Goal: Task Accomplishment & Management: Manage account settings

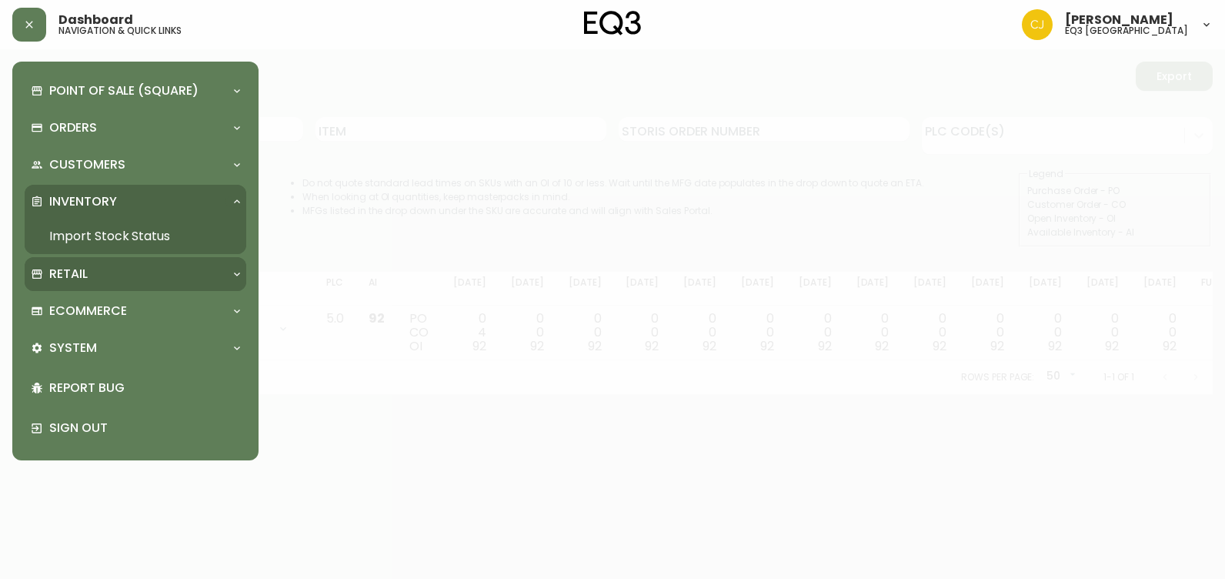
click at [75, 274] on p "Retail" at bounding box center [68, 274] width 38 height 17
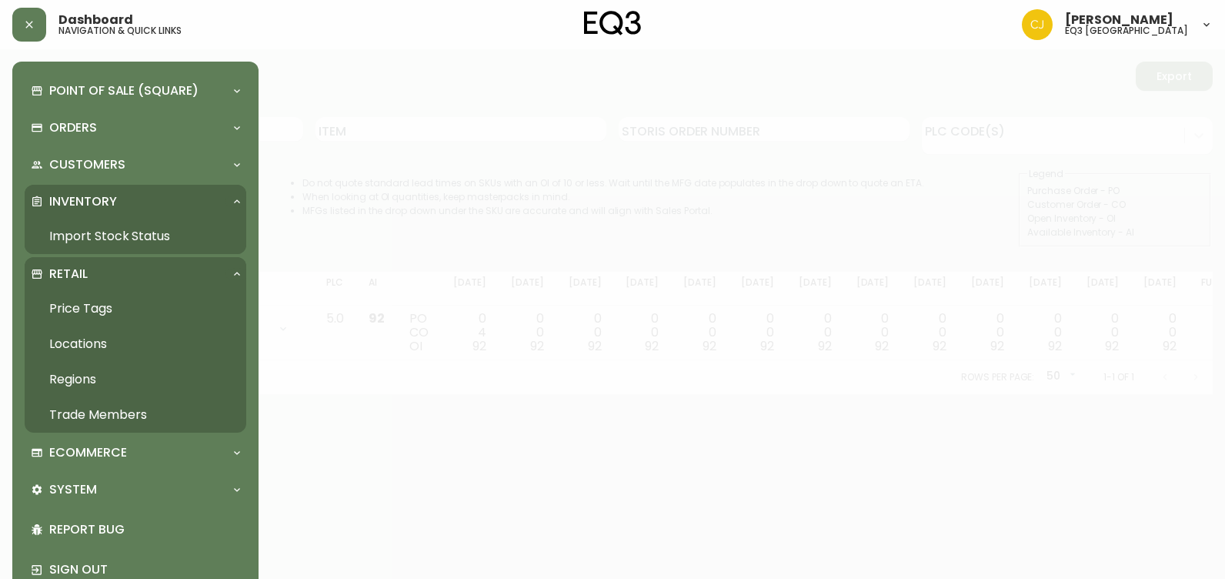
click at [96, 276] on div "Retail" at bounding box center [128, 274] width 194 height 17
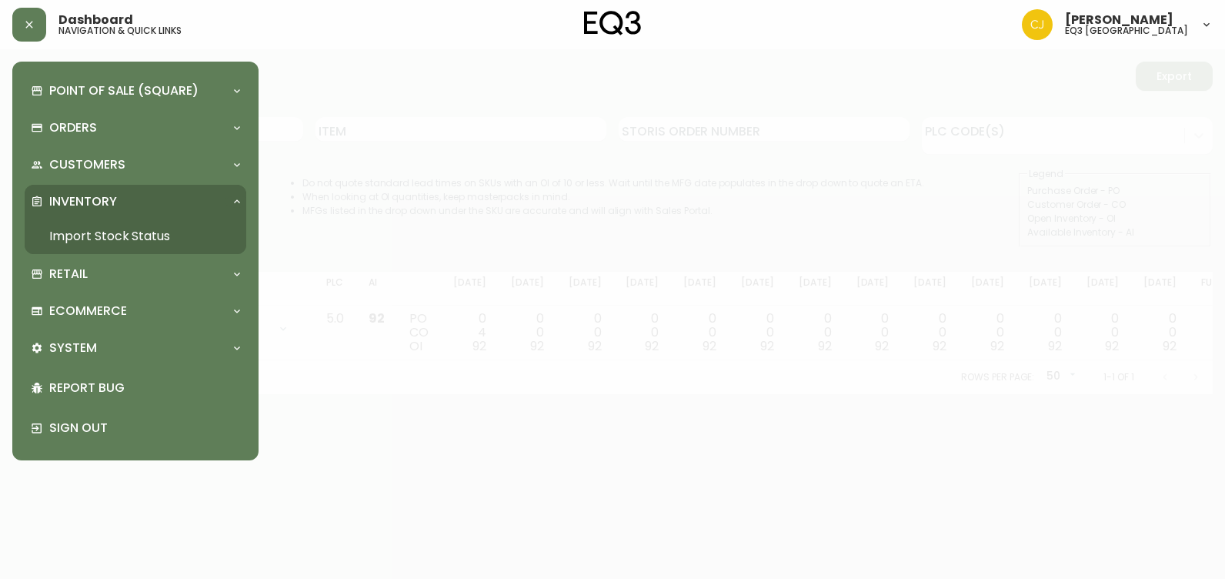
click at [102, 199] on p "Inventory" at bounding box center [83, 201] width 68 height 17
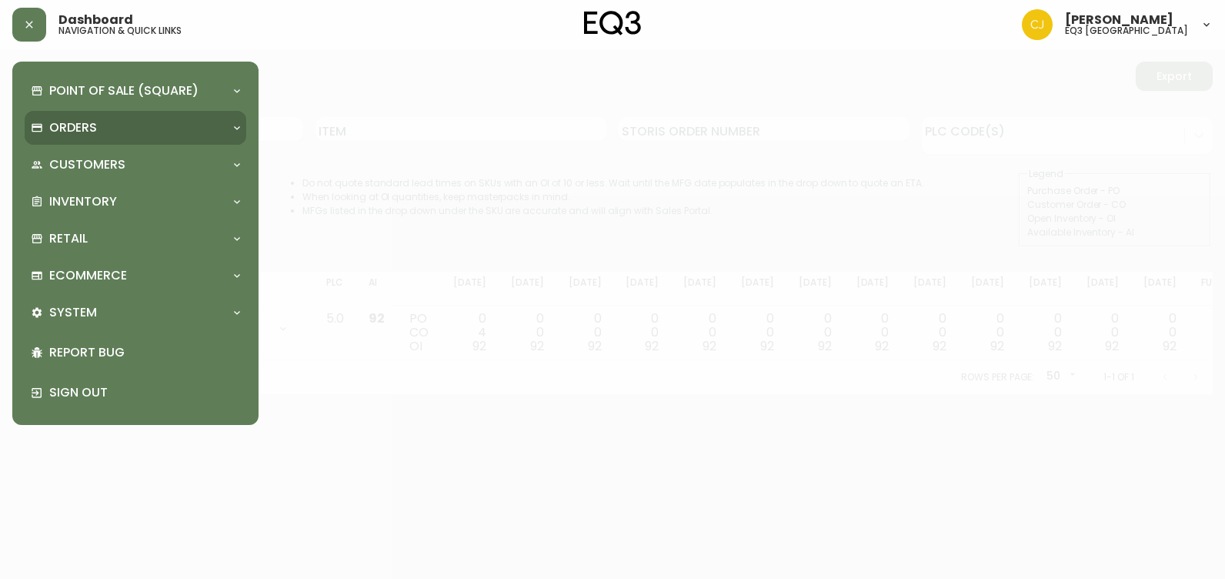
click at [98, 129] on div "Orders" at bounding box center [128, 127] width 194 height 17
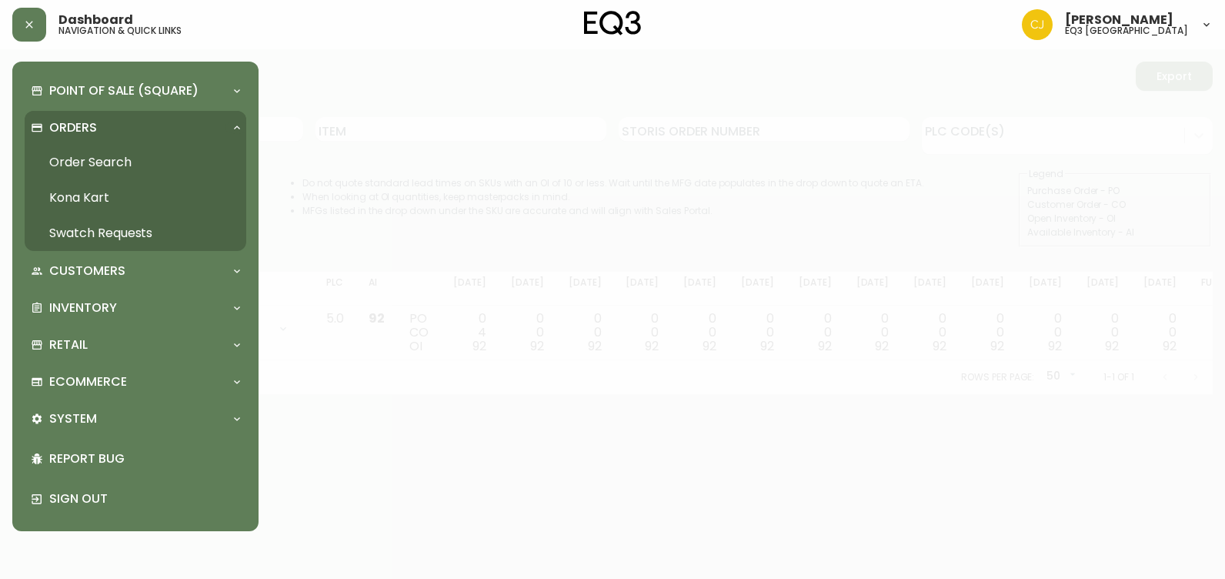
click at [97, 160] on link "Order Search" at bounding box center [136, 162] width 222 height 35
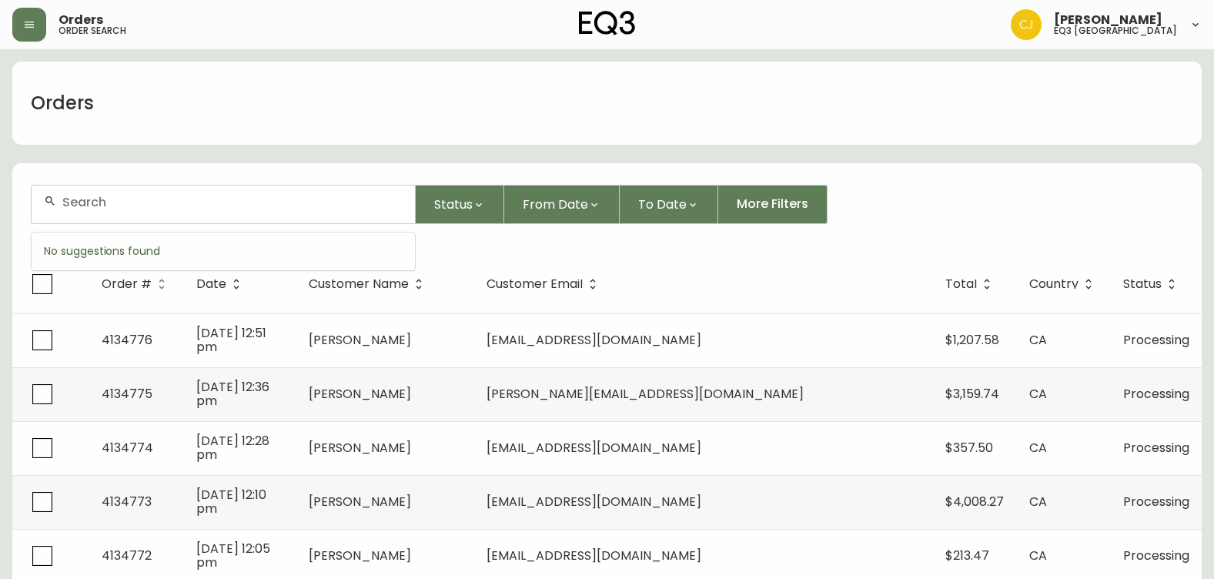
click at [89, 207] on input "text" at bounding box center [232, 202] width 340 height 15
paste input "4134238"
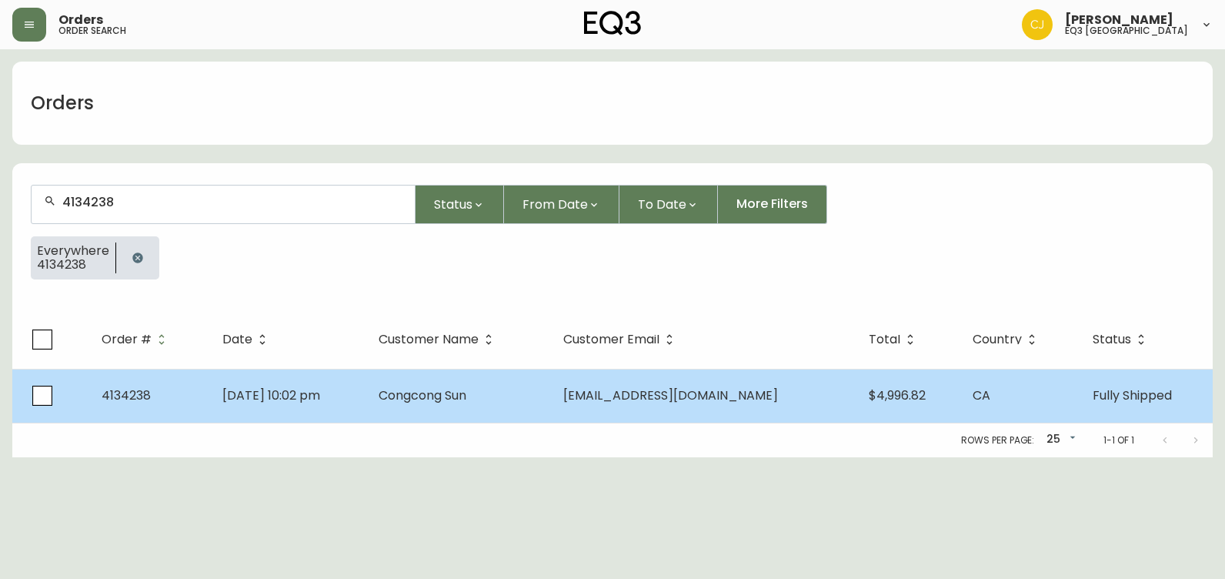
type input "4134238"
click at [366, 396] on td "[DATE] 10:02 pm" at bounding box center [288, 396] width 156 height 54
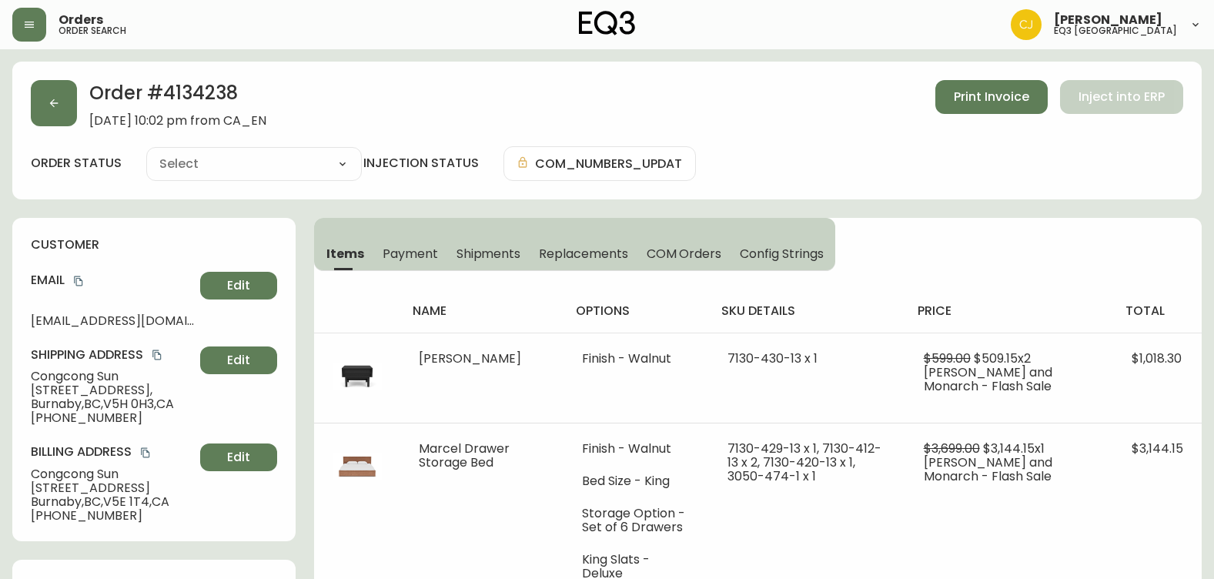
type input "Fully Shipped"
select select "FULLY_SHIPPED"
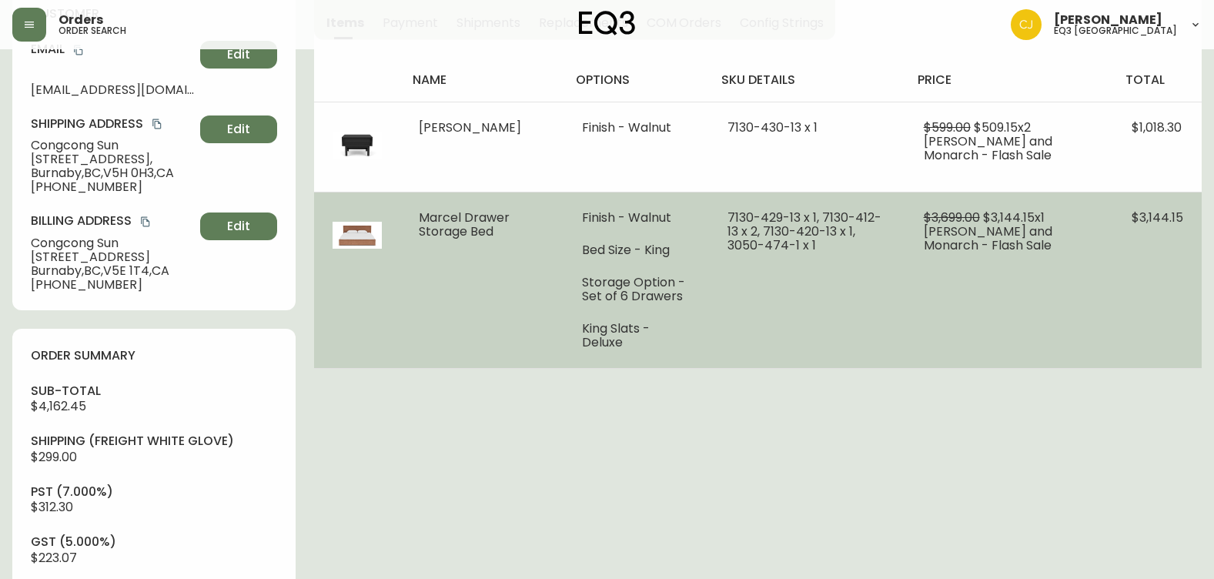
scroll to position [154, 0]
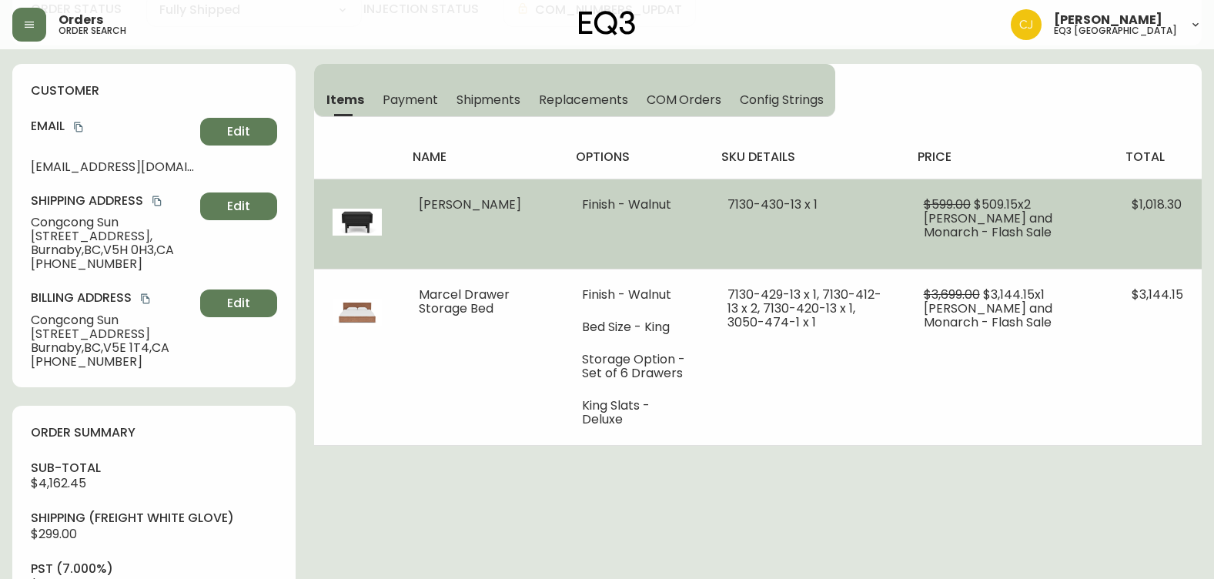
click at [699, 218] on td "Finish - Walnut" at bounding box center [635, 224] width 145 height 90
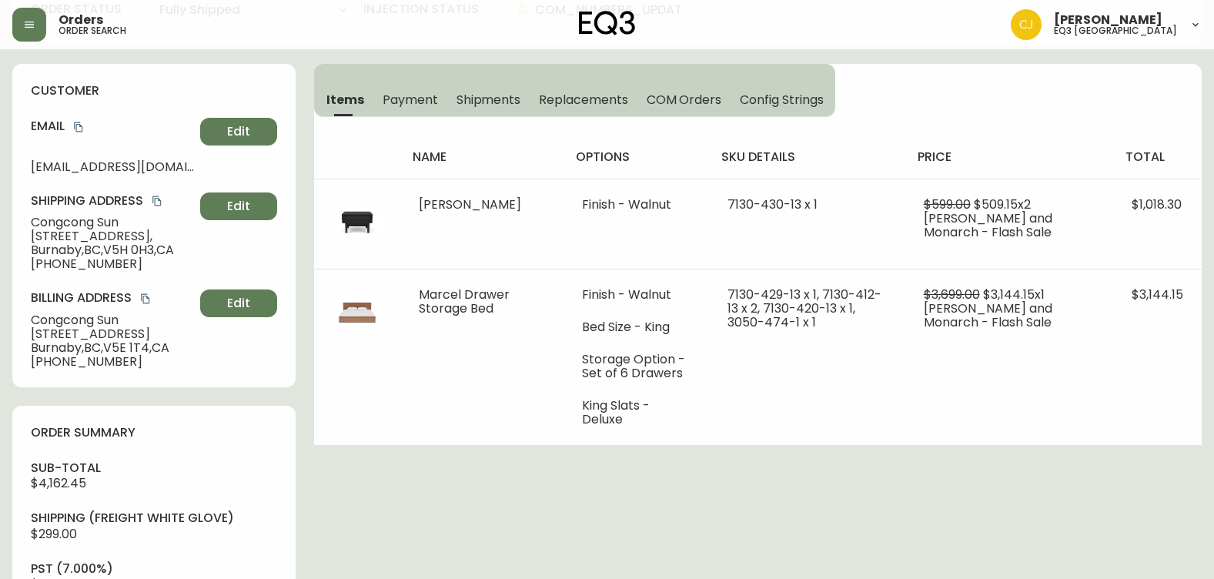
click at [392, 99] on span "Payment" at bounding box center [409, 100] width 55 height 16
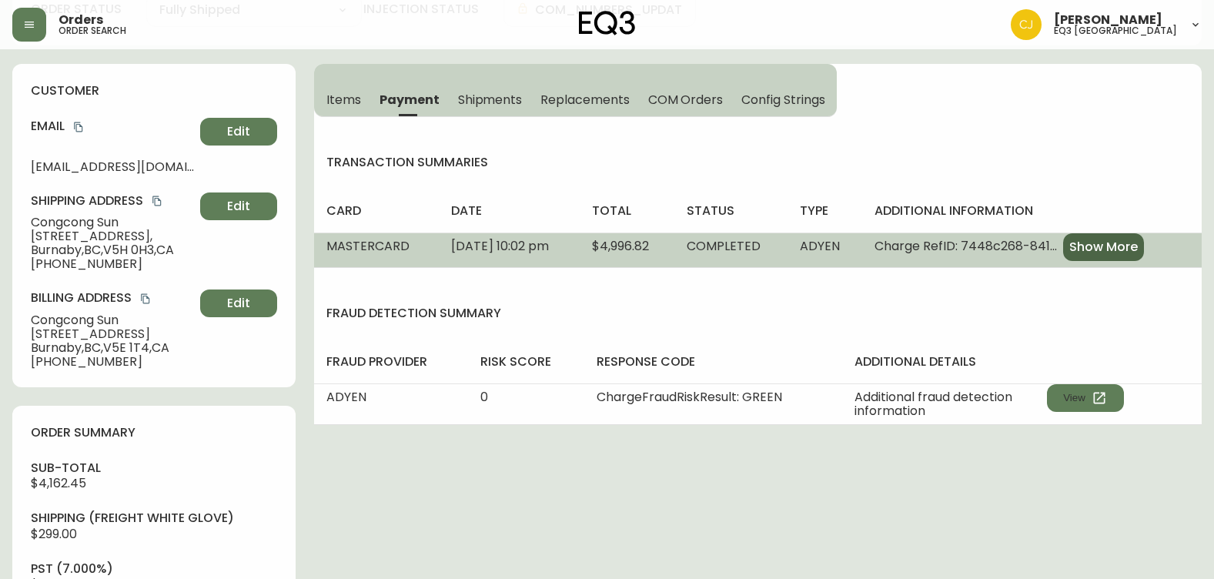
click at [1112, 252] on span "Show More" at bounding box center [1103, 247] width 68 height 17
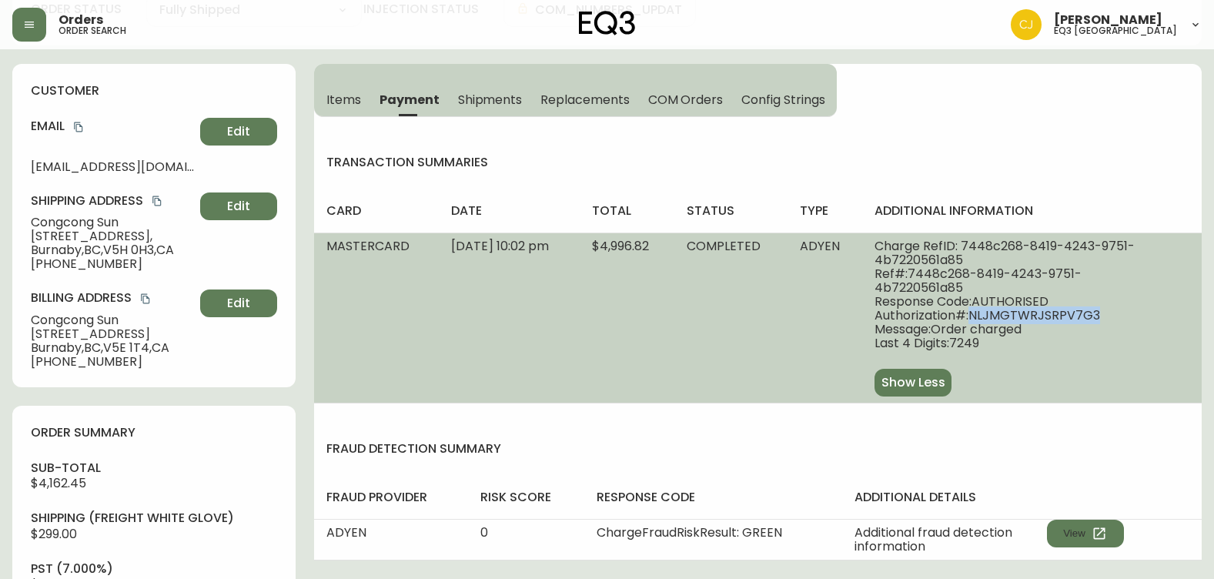
drag, startPoint x: 1123, startPoint y: 312, endPoint x: 991, endPoint y: 315, distance: 131.6
click at [991, 315] on span "Authorization#: NLJMGTWRJSRPV7G3" at bounding box center [1008, 316] width 269 height 14
copy span "NLJMGTWRJSRPV7G3"
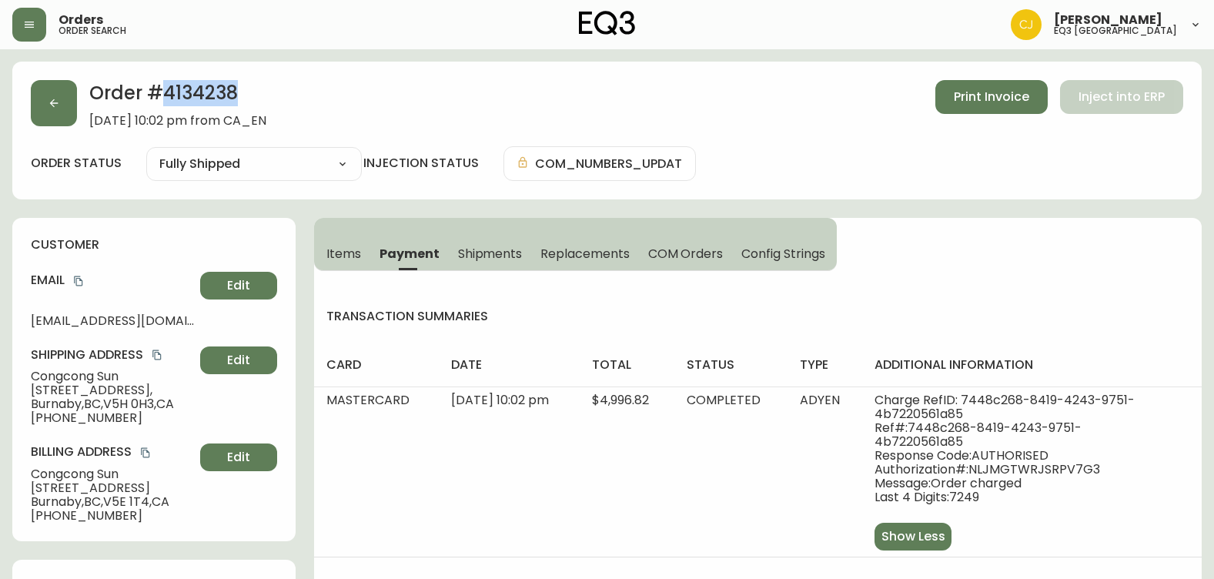
drag, startPoint x: 239, startPoint y: 89, endPoint x: 165, endPoint y: 97, distance: 74.3
click at [165, 97] on h2 "Order # 4134238" at bounding box center [177, 97] width 177 height 34
copy h2 "4134238"
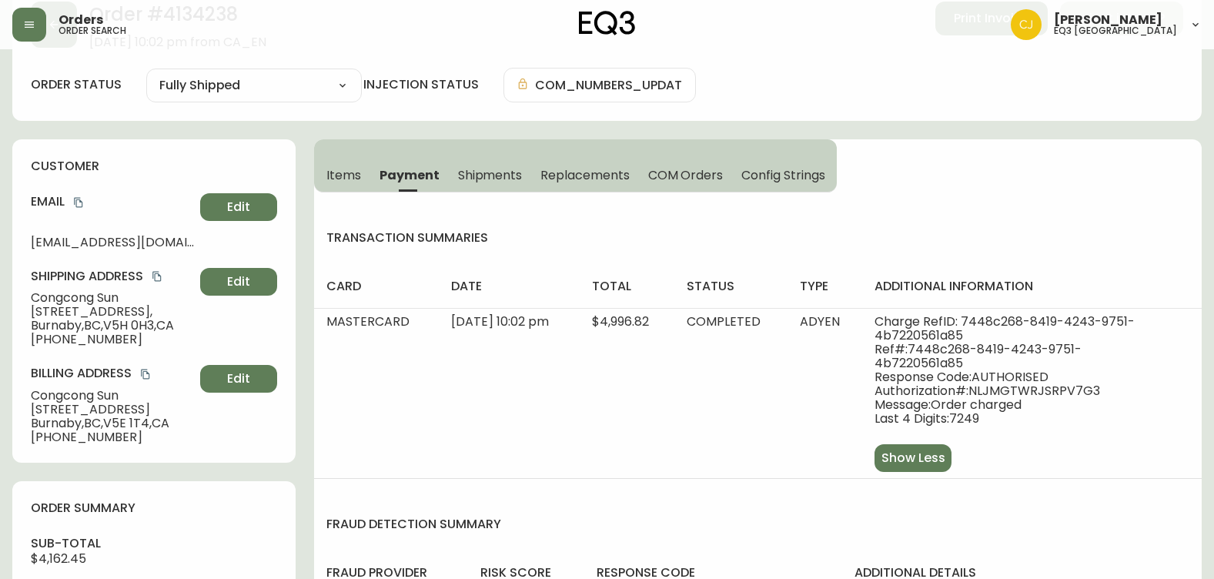
scroll to position [77, 0]
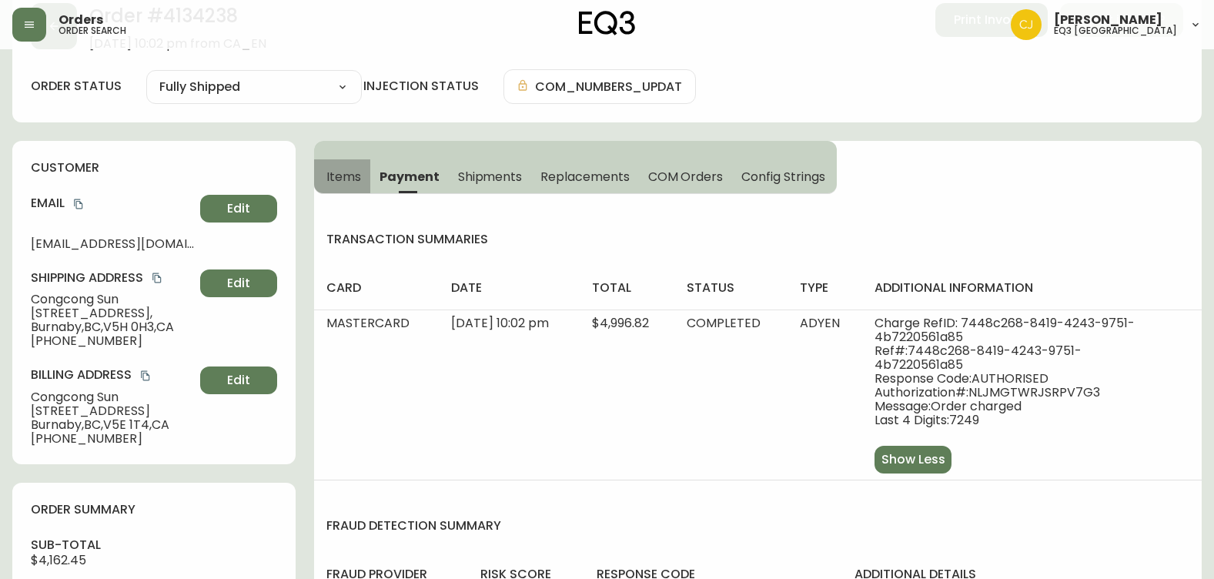
click at [352, 175] on span "Items" at bounding box center [343, 177] width 35 height 16
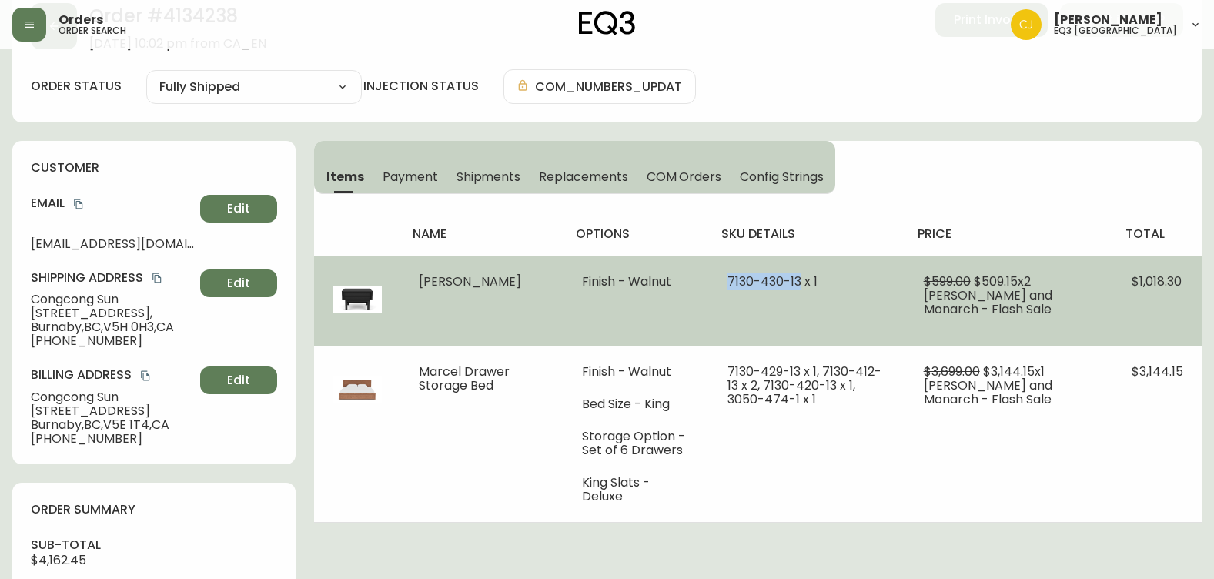
drag, startPoint x: 796, startPoint y: 280, endPoint x: 725, endPoint y: 281, distance: 70.8
click at [727, 281] on span "7130-430-13 x 1" at bounding box center [772, 281] width 90 height 18
copy span "[PHONE_NUMBER]"
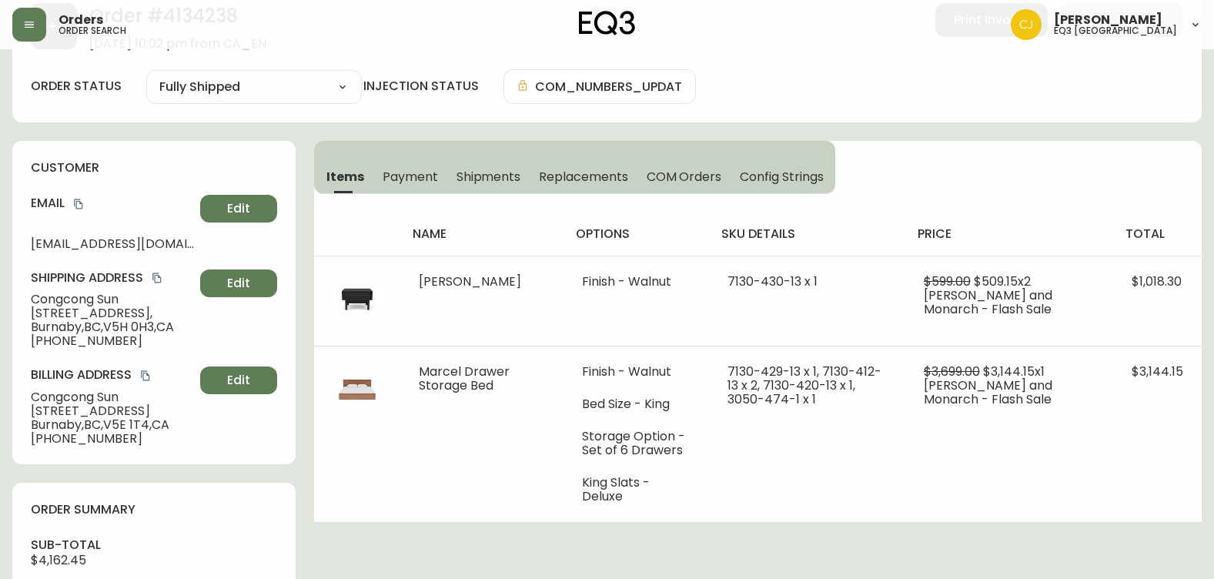
click at [206, 145] on div "customer Email [EMAIL_ADDRESS][DOMAIN_NAME] Edit Shipping Address Congcong Sun …" at bounding box center [153, 302] width 283 height 323
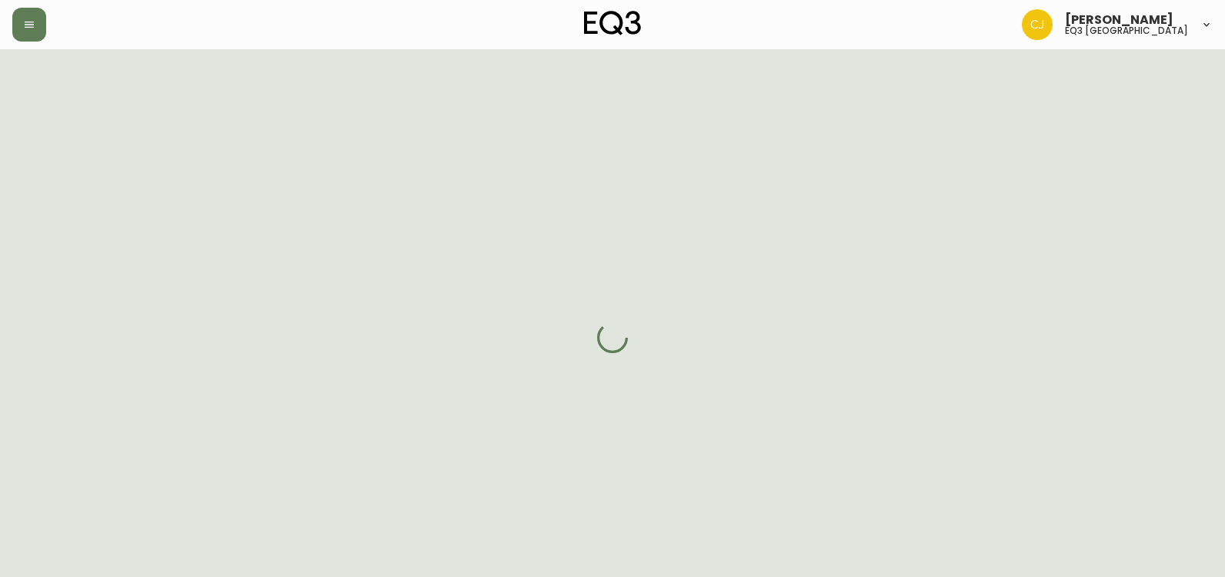
select select "FULLY_SHIPPED"
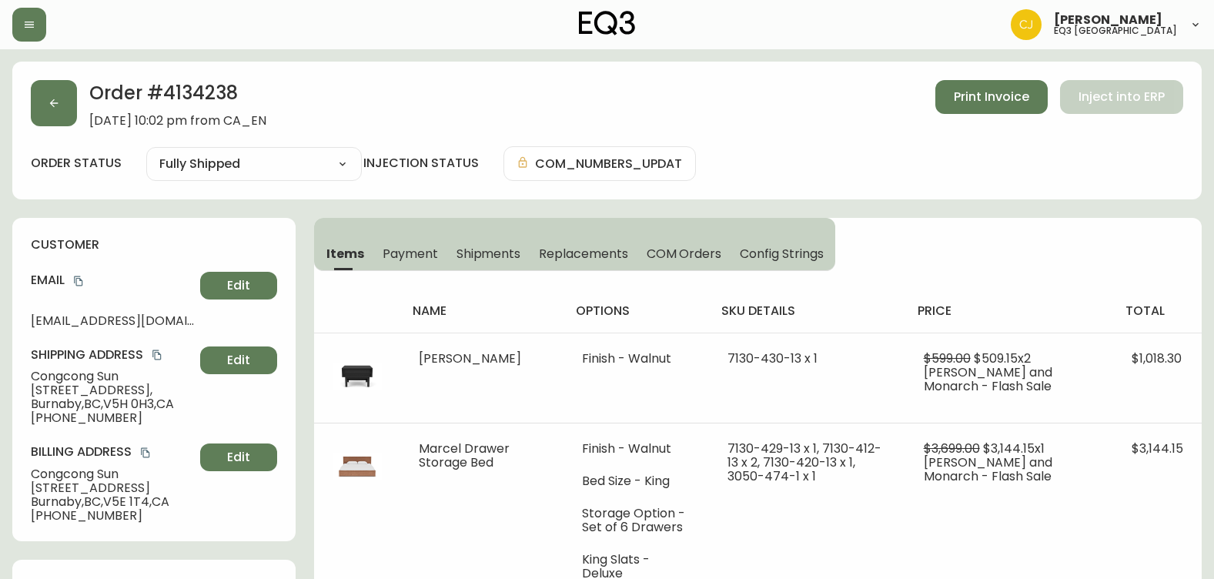
click at [48, 25] on div at bounding box center [210, 25] width 396 height 34
click at [42, 22] on button "button" at bounding box center [29, 25] width 34 height 34
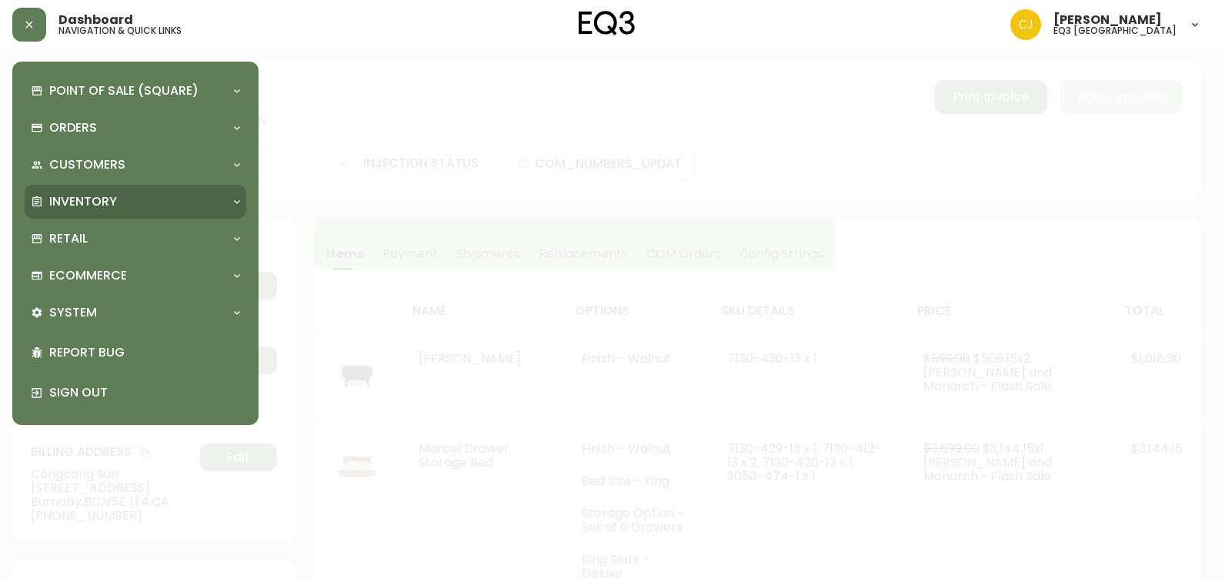
click at [56, 199] on p "Inventory" at bounding box center [83, 201] width 68 height 17
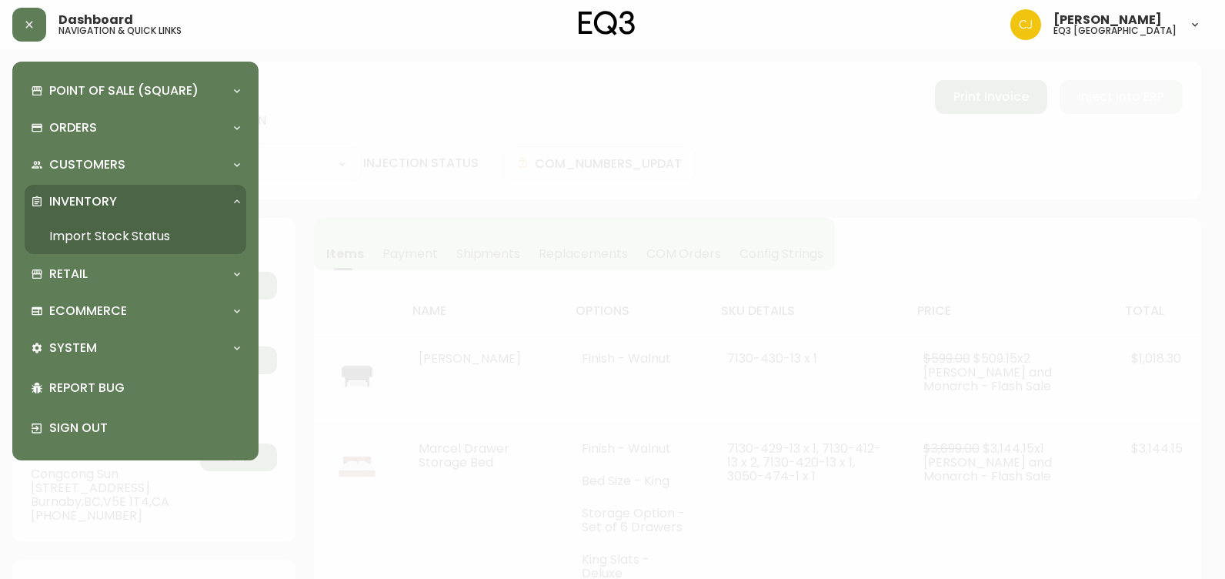
click at [52, 232] on link "Import Stock Status" at bounding box center [136, 236] width 222 height 35
